Goal: Check status: Check status

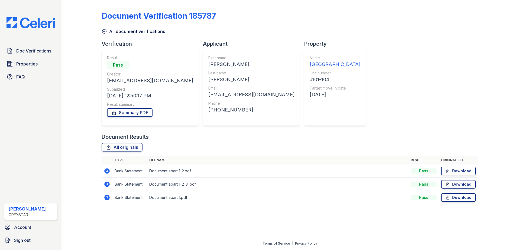
drag, startPoint x: 108, startPoint y: 35, endPoint x: 105, endPoint y: 33, distance: 3.1
click at [107, 35] on div "Document Verification 185787 All document verifications Verification Result Pas…" at bounding box center [290, 106] width 376 height 208
click at [105, 33] on icon at bounding box center [104, 31] width 5 height 5
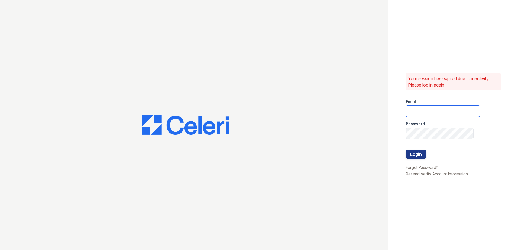
type input "joshua.patterson@greystar.com"
click at [418, 151] on button "Login" at bounding box center [416, 154] width 20 height 9
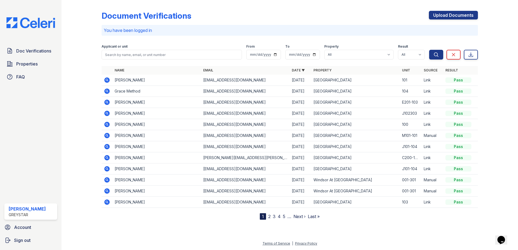
click at [105, 103] on icon at bounding box center [106, 102] width 5 height 5
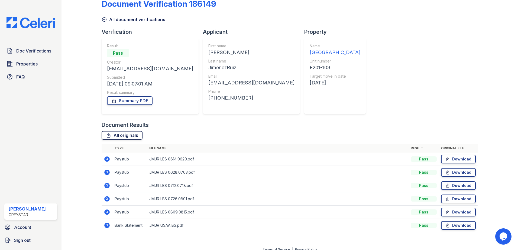
scroll to position [18, 0]
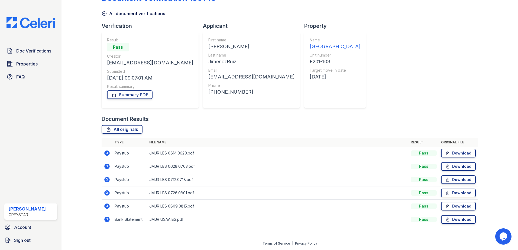
click at [108, 205] on icon at bounding box center [106, 206] width 5 height 5
